Goal: Book appointment/travel/reservation

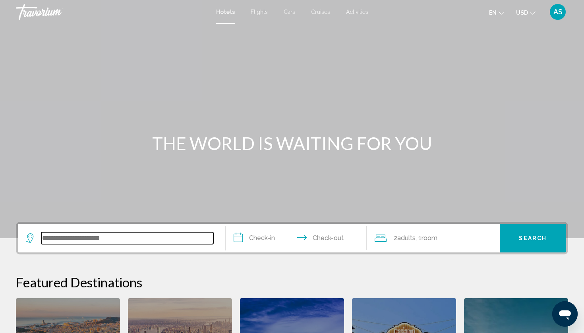
click at [91, 237] on input "Search widget" at bounding box center [127, 239] width 172 height 12
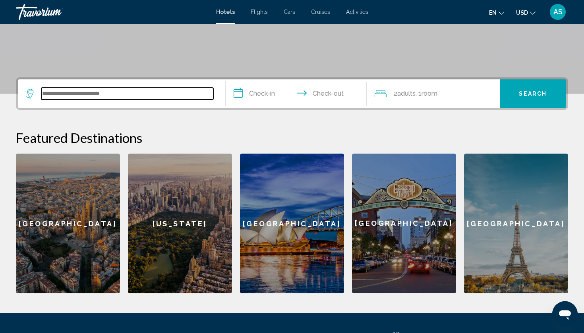
scroll to position [196, 0]
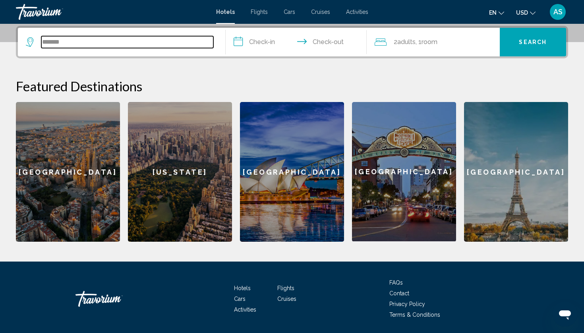
type input "*******"
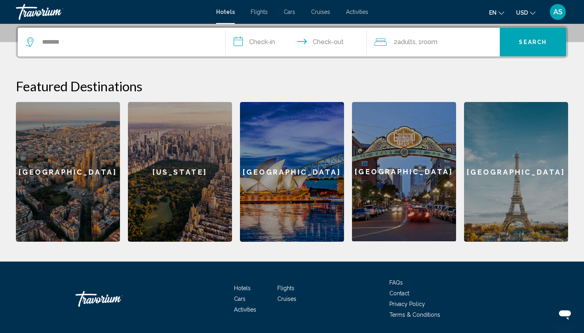
drag, startPoint x: 100, startPoint y: 226, endPoint x: 266, endPoint y: 41, distance: 248.6
click at [266, 41] on input "**********" at bounding box center [298, 43] width 144 height 31
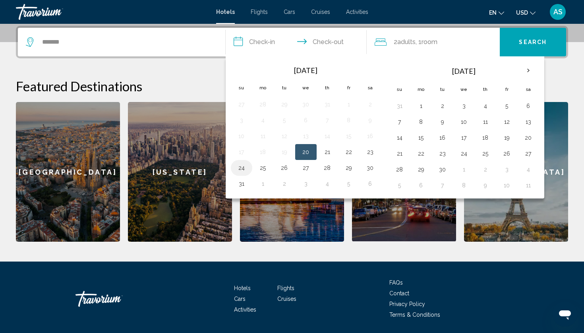
click at [237, 170] on button "24" at bounding box center [241, 168] width 13 height 11
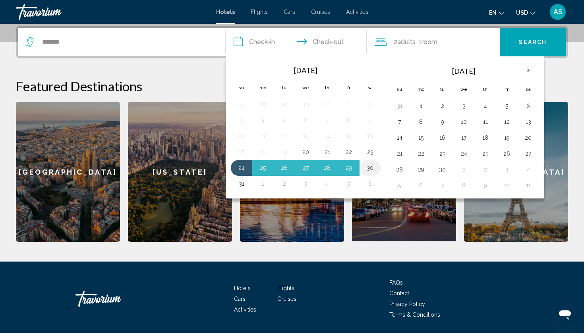
click at [370, 169] on button "30" at bounding box center [370, 168] width 13 height 11
type input "**********"
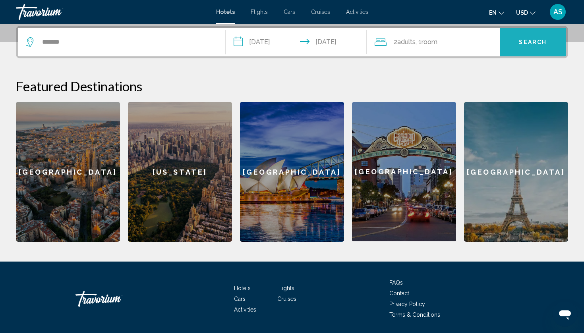
click at [530, 46] on button "Search" at bounding box center [533, 42] width 67 height 29
click at [531, 42] on span "Search" at bounding box center [533, 42] width 28 height 6
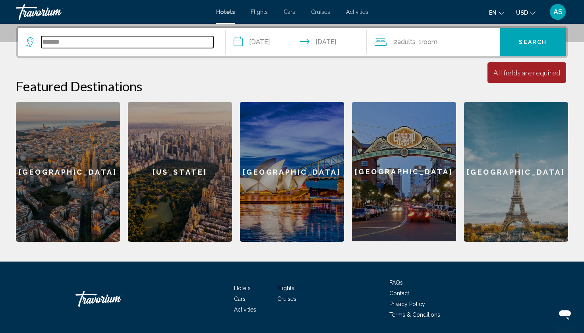
click at [79, 39] on input "*******" at bounding box center [127, 42] width 172 height 12
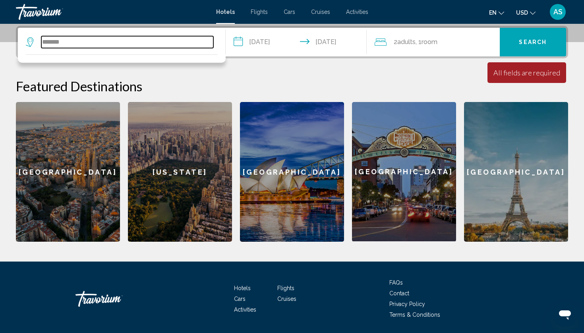
click at [78, 46] on input "*******" at bounding box center [127, 42] width 172 height 12
click at [55, 45] on input "*******" at bounding box center [127, 42] width 172 height 12
type input "*"
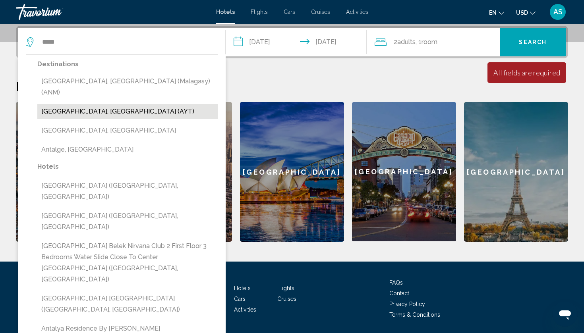
click at [54, 104] on button "[GEOGRAPHIC_DATA], [GEOGRAPHIC_DATA] (AYT)" at bounding box center [127, 111] width 180 height 15
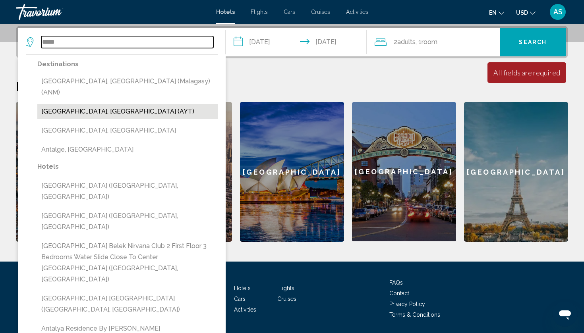
type input "**********"
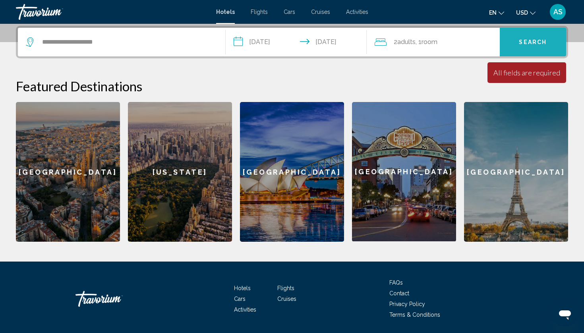
click at [543, 29] on button "Search" at bounding box center [533, 42] width 67 height 29
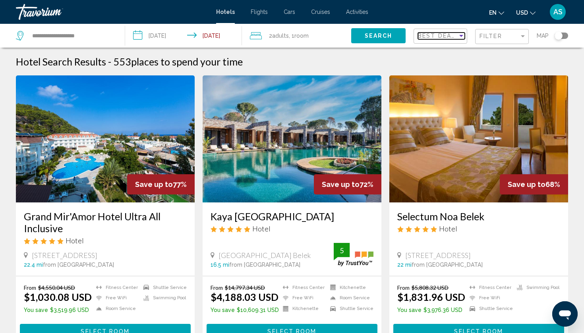
click at [454, 35] on span "Best Deals" at bounding box center [439, 36] width 42 height 6
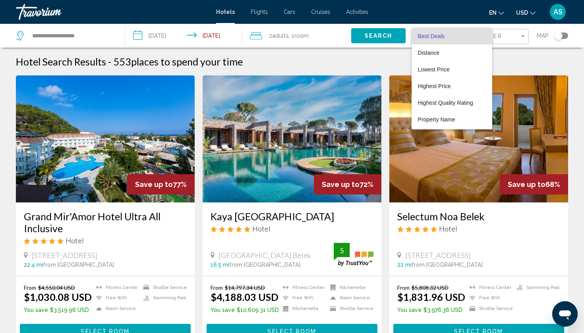
click at [501, 34] on div at bounding box center [292, 166] width 584 height 333
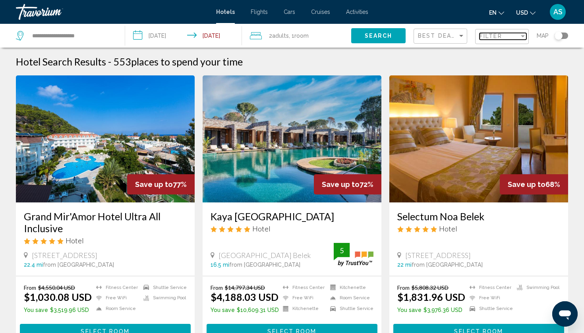
click at [500, 35] on span "Filter" at bounding box center [491, 36] width 23 height 6
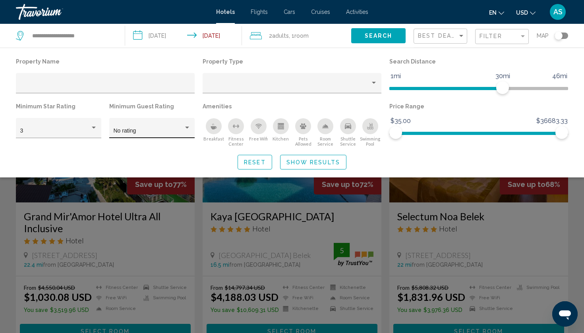
click at [142, 124] on div "No rating" at bounding box center [152, 130] width 77 height 16
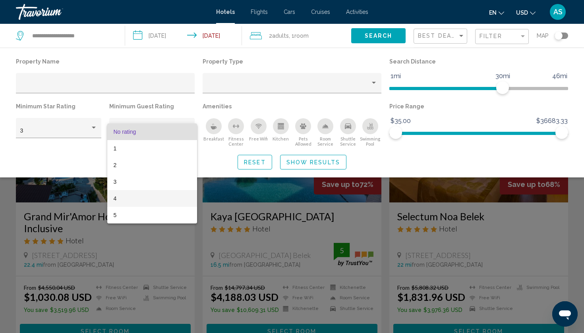
click at [131, 196] on span "4" at bounding box center [152, 198] width 77 height 17
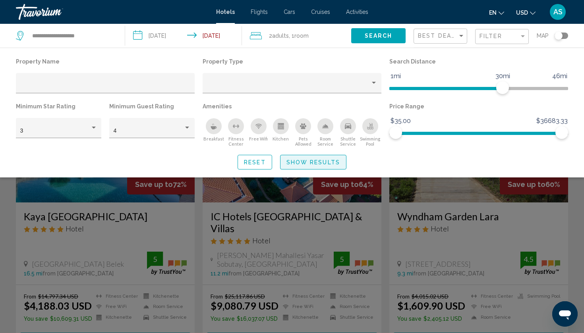
click at [318, 169] on button "Show Results" at bounding box center [313, 162] width 66 height 15
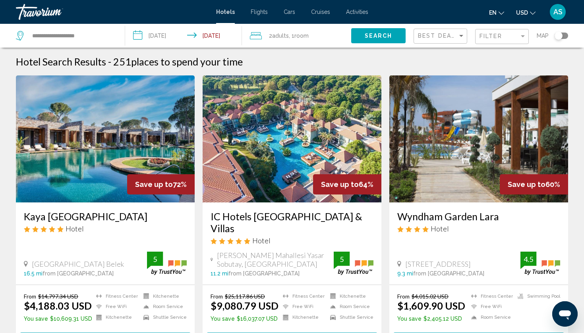
click at [445, 42] on div "Best Deals" at bounding box center [441, 36] width 47 height 15
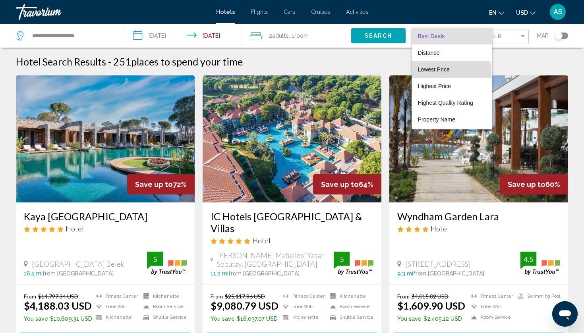
click at [437, 74] on span "Lowest Price" at bounding box center [452, 69] width 68 height 17
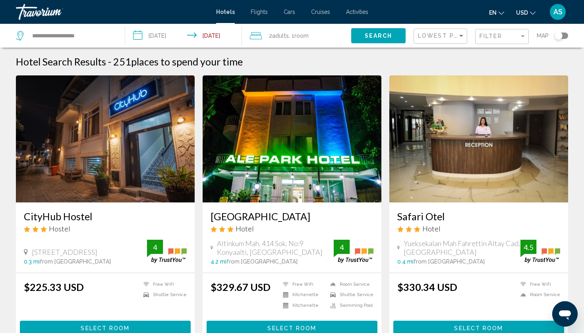
click at [445, 41] on div "Lowest Price" at bounding box center [441, 36] width 47 height 15
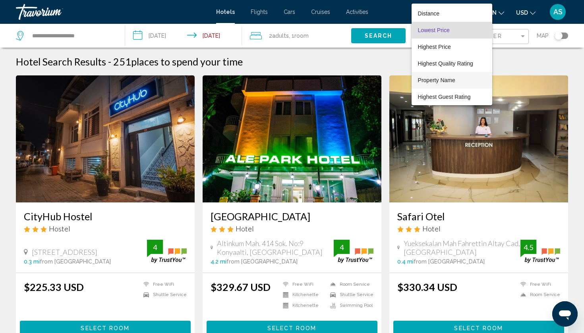
scroll to position [15, 0]
click at [432, 64] on span "Highest Quality Rating" at bounding box center [445, 63] width 55 height 6
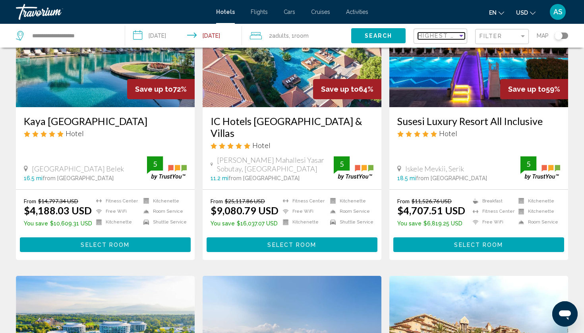
scroll to position [88, 0]
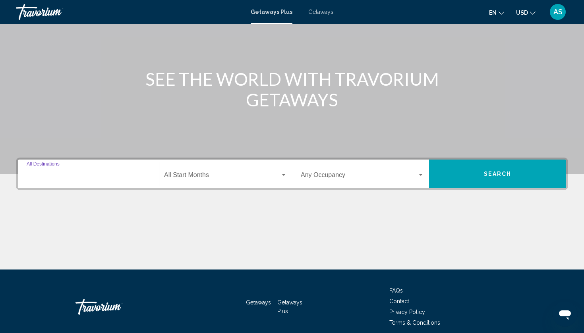
click at [96, 178] on input "Destination All Destinations" at bounding box center [89, 176] width 124 height 7
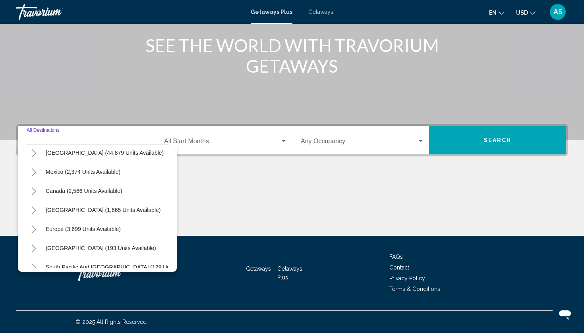
scroll to position [21, 0]
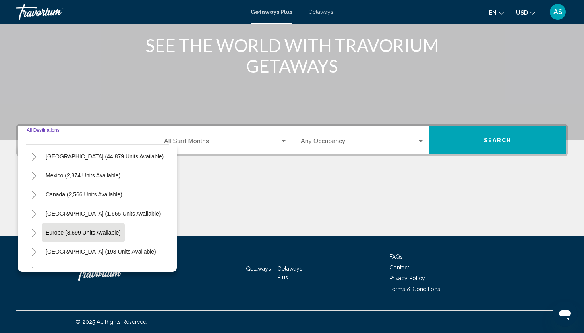
click at [86, 231] on span "Europe (3,699 units available)" at bounding box center [83, 233] width 75 height 6
type input "**********"
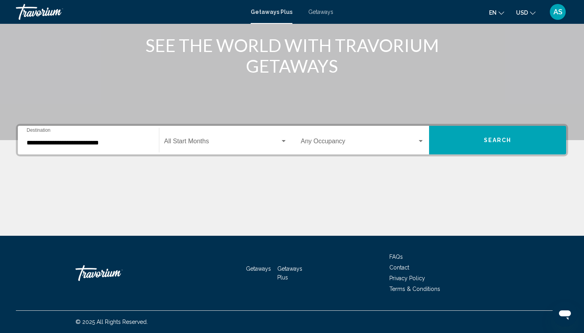
click at [184, 137] on div "Start Month All Start Months" at bounding box center [225, 140] width 123 height 25
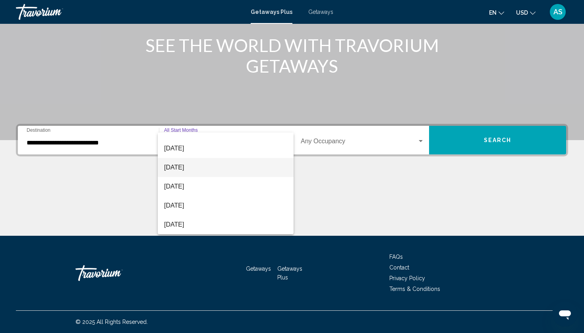
scroll to position [98, 0]
click at [186, 176] on span "May 2026" at bounding box center [225, 168] width 123 height 19
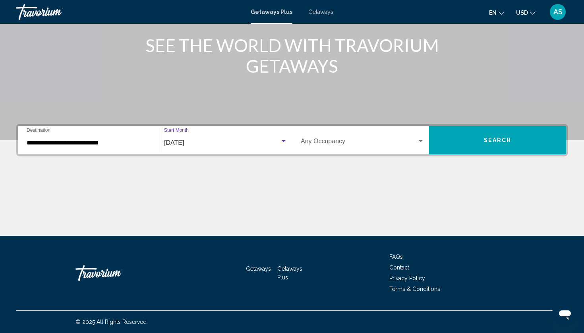
click at [320, 148] on div "Occupancy Any Occupancy" at bounding box center [363, 140] width 124 height 25
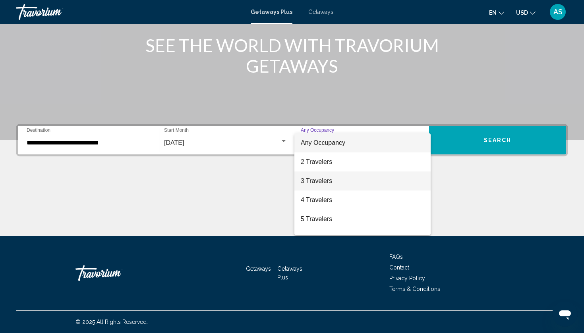
click at [315, 179] on span "3 Travelers" at bounding box center [363, 181] width 124 height 19
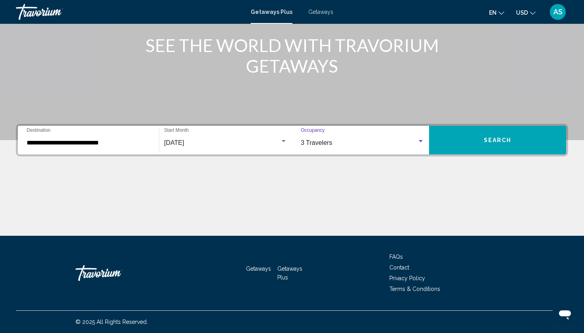
click at [444, 145] on button "Search" at bounding box center [497, 140] width 137 height 29
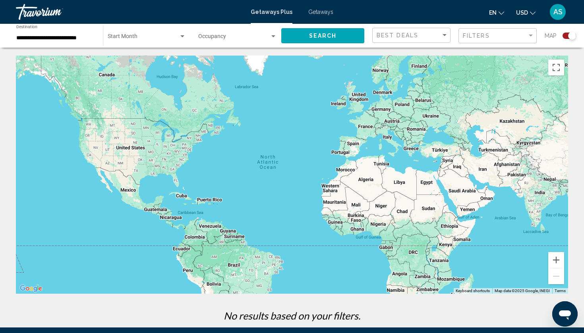
click at [145, 46] on div "Start Month All Start Months" at bounding box center [147, 36] width 78 height 22
click at [214, 47] on div at bounding box center [292, 166] width 584 height 333
click at [217, 38] on span "Search widget" at bounding box center [234, 38] width 72 height 6
click at [167, 48] on div at bounding box center [292, 166] width 584 height 333
click at [300, 39] on button "Search" at bounding box center [322, 35] width 83 height 15
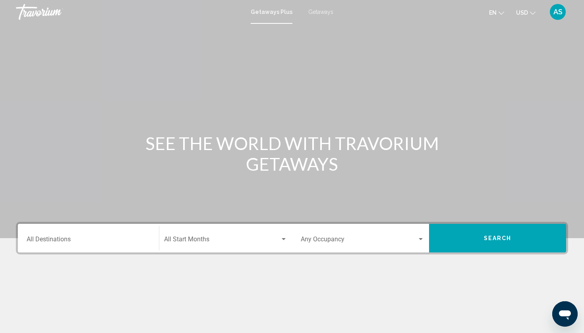
click at [114, 234] on div "Destination All Destinations" at bounding box center [89, 238] width 124 height 25
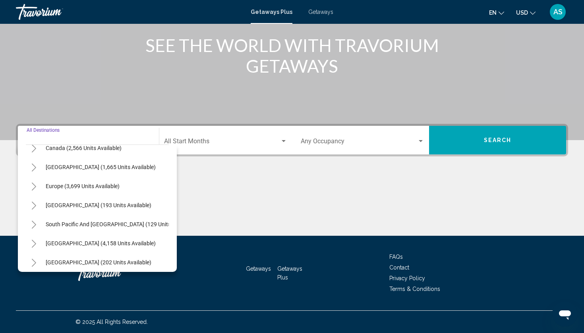
scroll to position [80, 0]
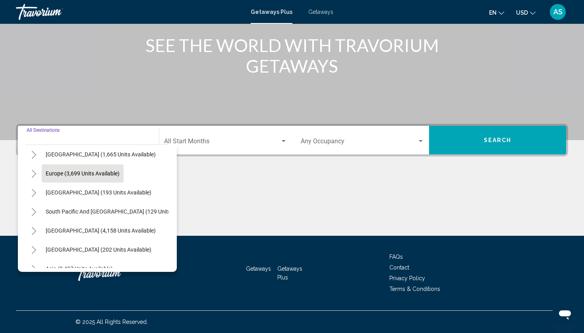
click at [65, 172] on span "Europe (3,699 units available)" at bounding box center [83, 174] width 74 height 6
type input "**********"
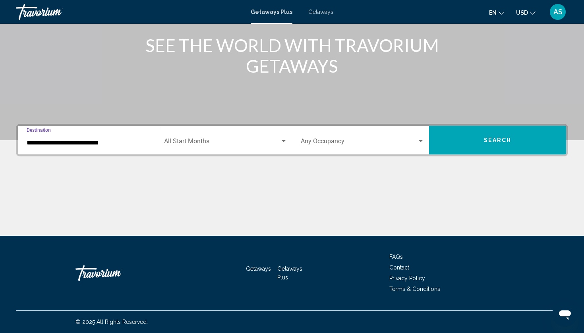
click at [465, 158] on div "**********" at bounding box center [292, 180] width 584 height 112
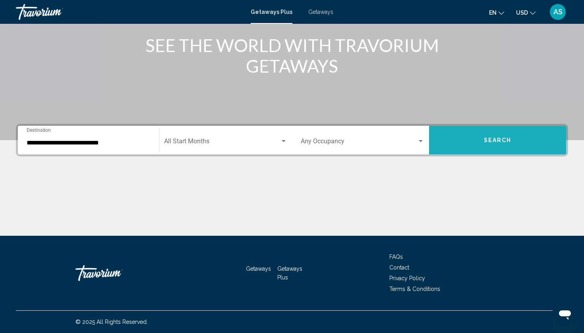
click at [464, 143] on button "Search" at bounding box center [497, 140] width 137 height 29
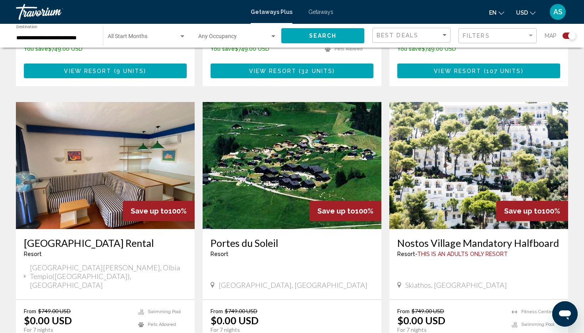
scroll to position [1109, 0]
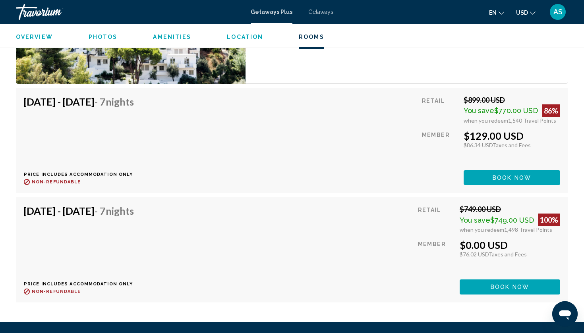
scroll to position [1481, 0]
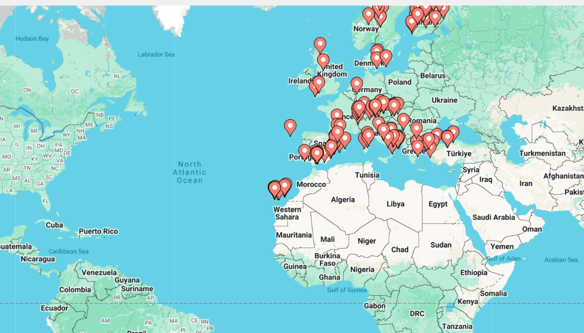
scroll to position [0, 0]
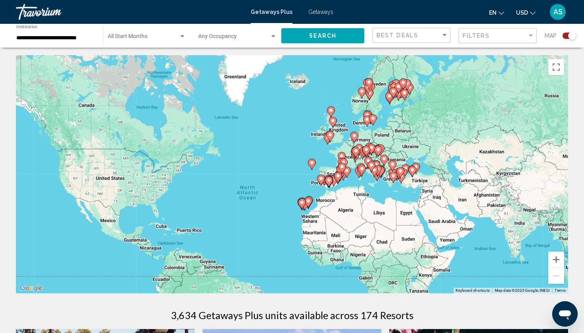
drag, startPoint x: 437, startPoint y: 156, endPoint x: 418, endPoint y: 187, distance: 36.4
click at [417, 187] on div "To activate drag with keyboard, press Alt + Enter. Once in keyboard drag state,…" at bounding box center [292, 174] width 553 height 238
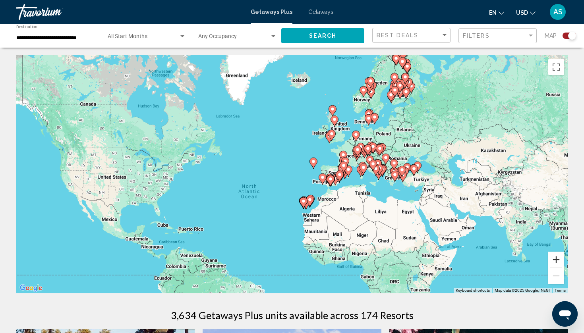
click at [559, 256] on button "Zoom in" at bounding box center [557, 260] width 16 height 16
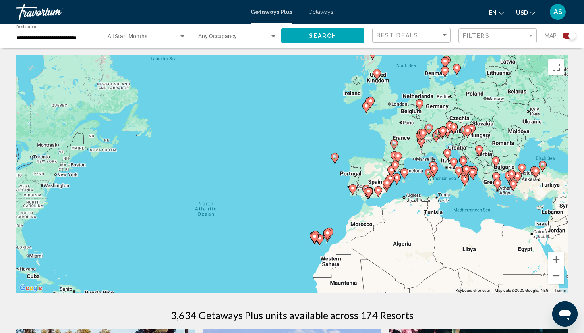
click at [547, 259] on div "To activate drag with keyboard, press Alt + Enter. Once in keyboard drag state,…" at bounding box center [292, 174] width 553 height 238
click at [556, 259] on button "Zoom in" at bounding box center [557, 260] width 16 height 16
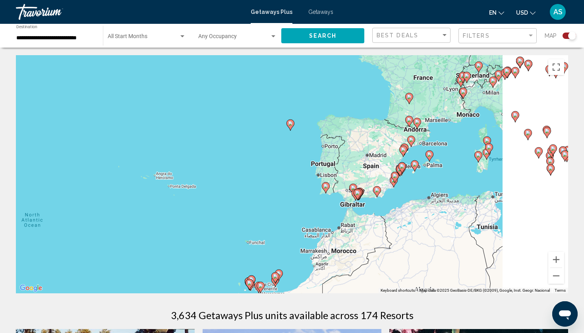
drag, startPoint x: 508, startPoint y: 225, endPoint x: 368, endPoint y: 193, distance: 143.8
click at [367, 194] on div "To activate drag with keyboard, press Alt + Enter. Once in keyboard drag state,…" at bounding box center [292, 174] width 553 height 238
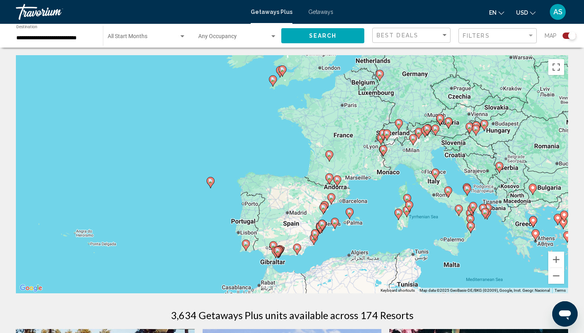
drag, startPoint x: 490, startPoint y: 158, endPoint x: 465, endPoint y: 225, distance: 71.6
click at [465, 226] on div "To activate drag with keyboard, press Alt + Enter. Once in keyboard drag state,…" at bounding box center [292, 174] width 553 height 238
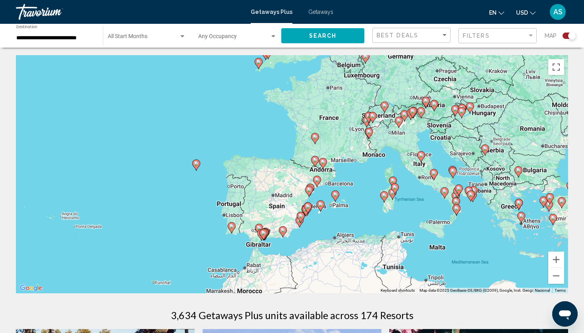
drag, startPoint x: 520, startPoint y: 251, endPoint x: 504, endPoint y: 233, distance: 24.0
click at [504, 233] on div "To activate drag with keyboard, press Alt + Enter. Once in keyboard drag state,…" at bounding box center [292, 174] width 553 height 238
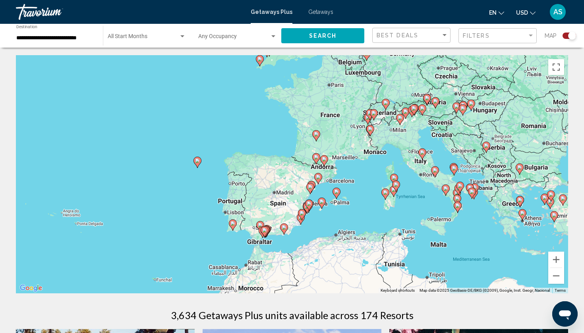
click at [522, 212] on image "Main content" at bounding box center [522, 213] width 5 height 5
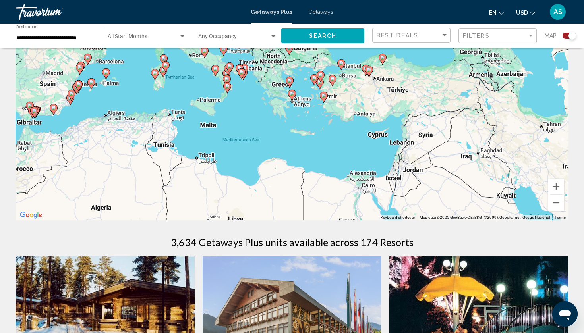
scroll to position [56, 0]
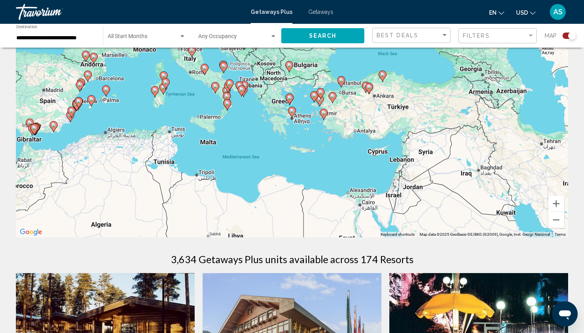
click at [292, 114] on icon "Main content" at bounding box center [292, 112] width 7 height 10
type input "**********"
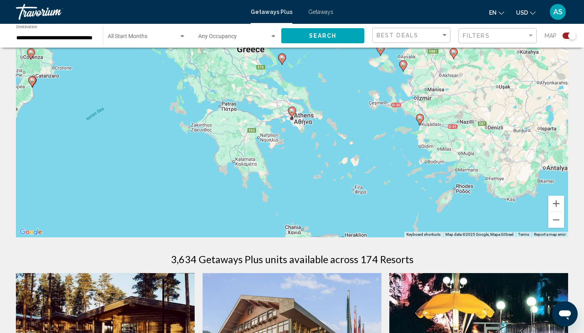
click at [295, 113] on icon "Main content" at bounding box center [292, 112] width 8 height 11
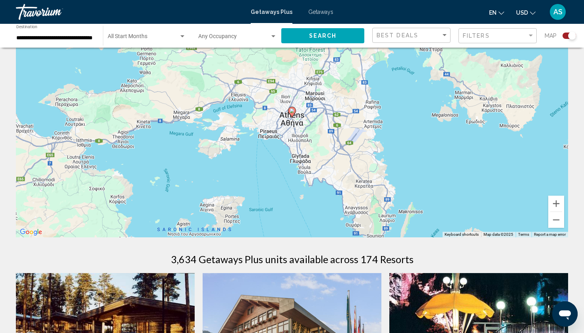
click at [293, 115] on icon "Main content" at bounding box center [292, 112] width 7 height 10
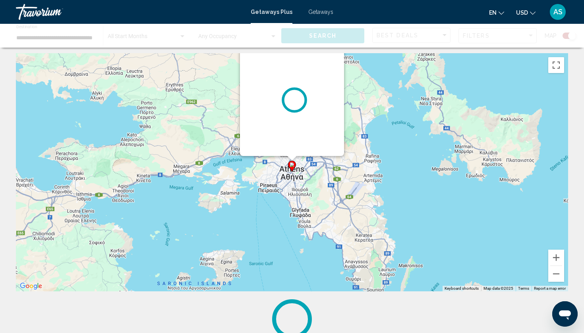
scroll to position [0, 0]
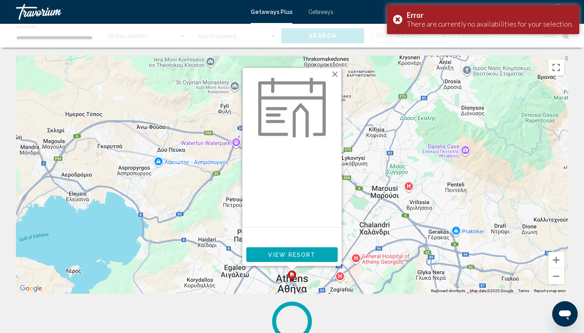
click at [296, 256] on span "View Resort" at bounding box center [291, 255] width 47 height 6
